Goal: Navigation & Orientation: Find specific page/section

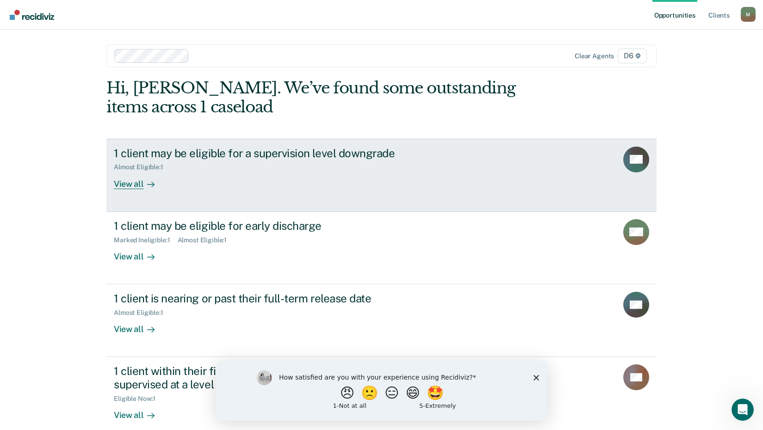
click at [129, 186] on div "View all" at bounding box center [140, 180] width 52 height 18
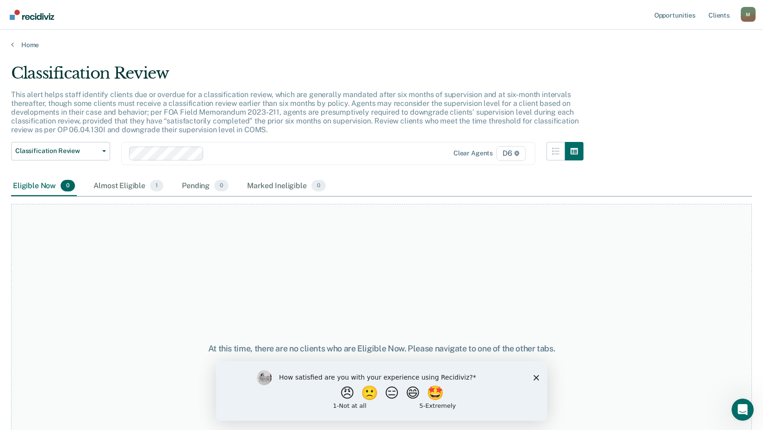
click at [535, 377] on polygon "Close survey" at bounding box center [536, 378] width 6 height 6
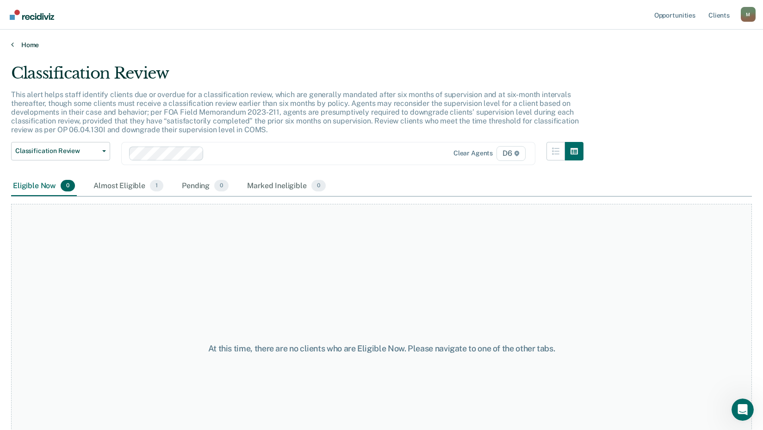
click at [26, 45] on link "Home" at bounding box center [381, 45] width 740 height 8
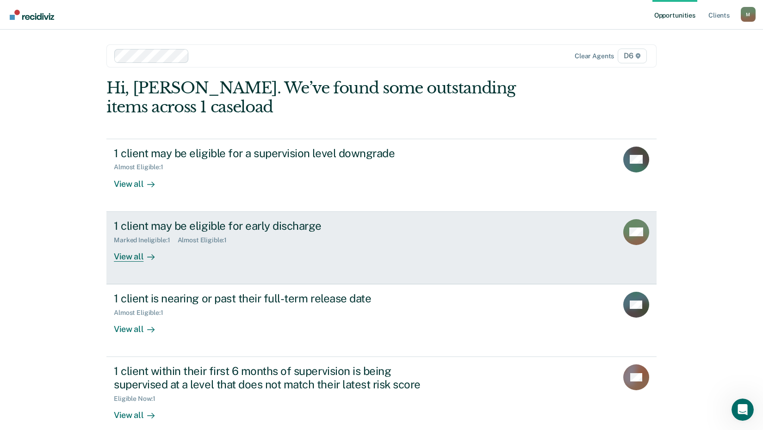
click at [148, 228] on div "1 client may be eligible for early discharge" at bounding box center [276, 225] width 325 height 13
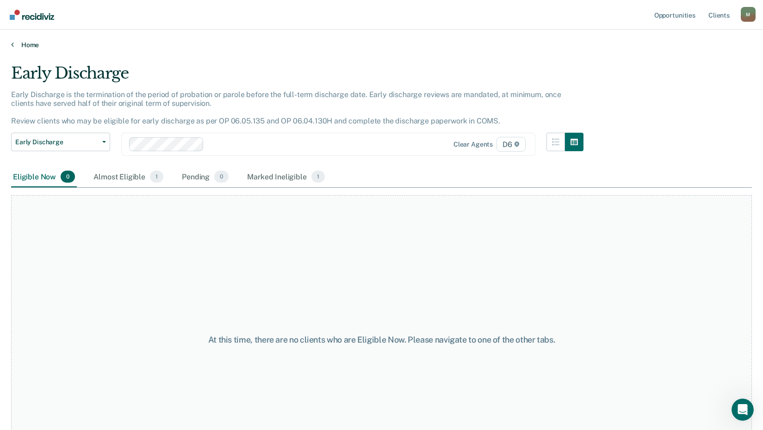
click at [23, 43] on link "Home" at bounding box center [381, 45] width 740 height 8
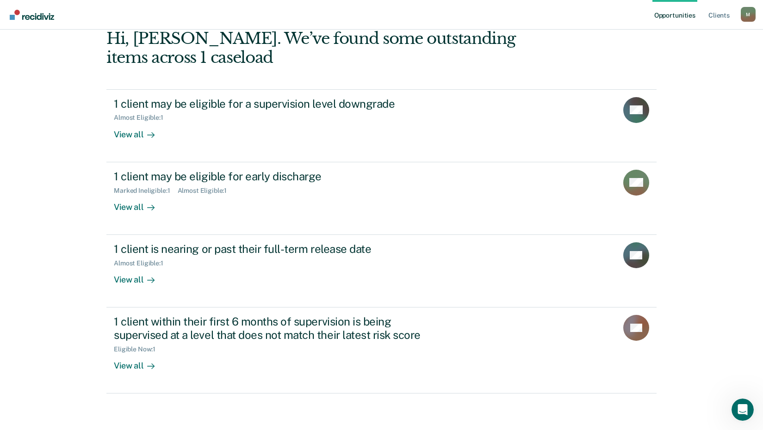
scroll to position [50, 0]
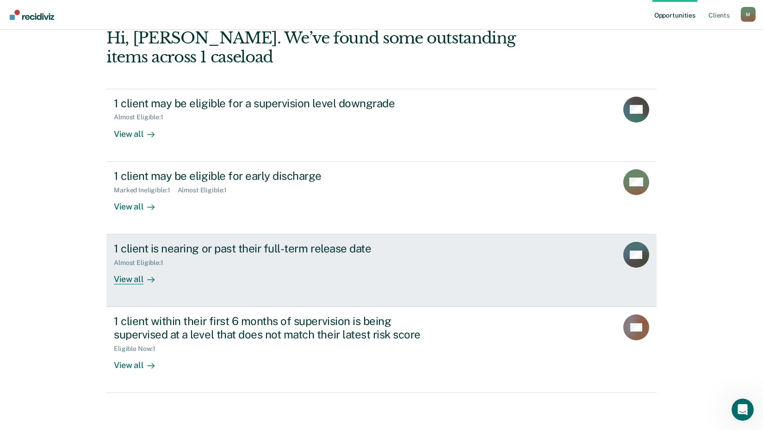
click at [129, 278] on div "View all" at bounding box center [140, 276] width 52 height 18
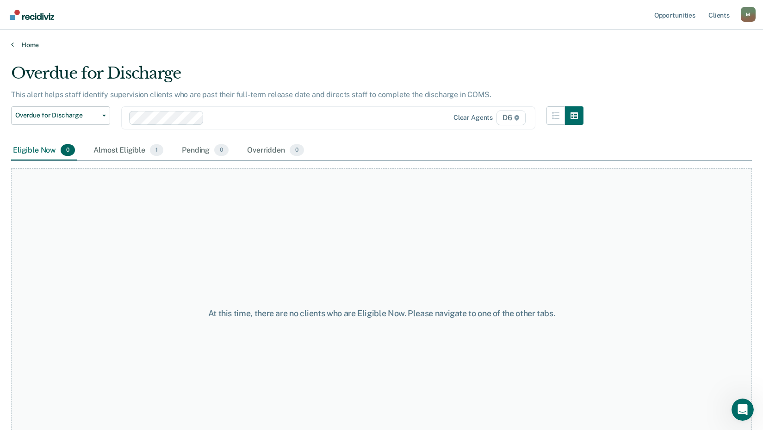
click at [28, 44] on link "Home" at bounding box center [381, 45] width 740 height 8
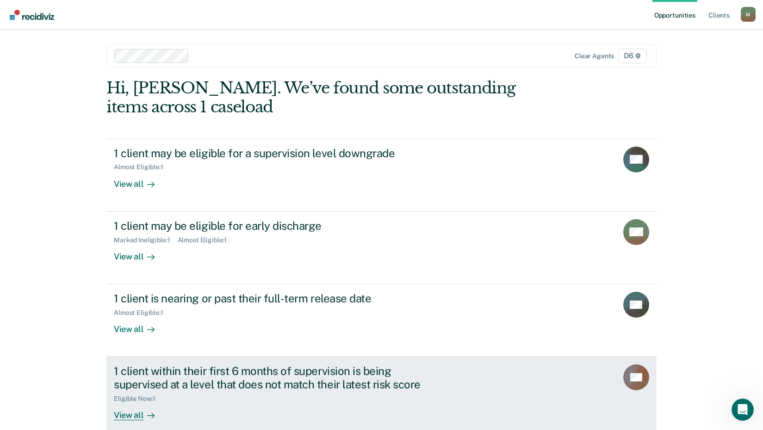
click at [130, 414] on div "View all" at bounding box center [140, 412] width 52 height 18
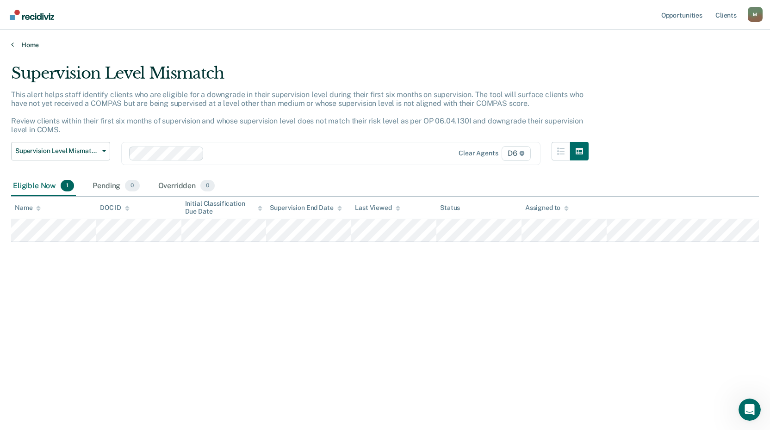
click at [25, 44] on link "Home" at bounding box center [384, 45] width 747 height 8
